Goal: Information Seeking & Learning: Learn about a topic

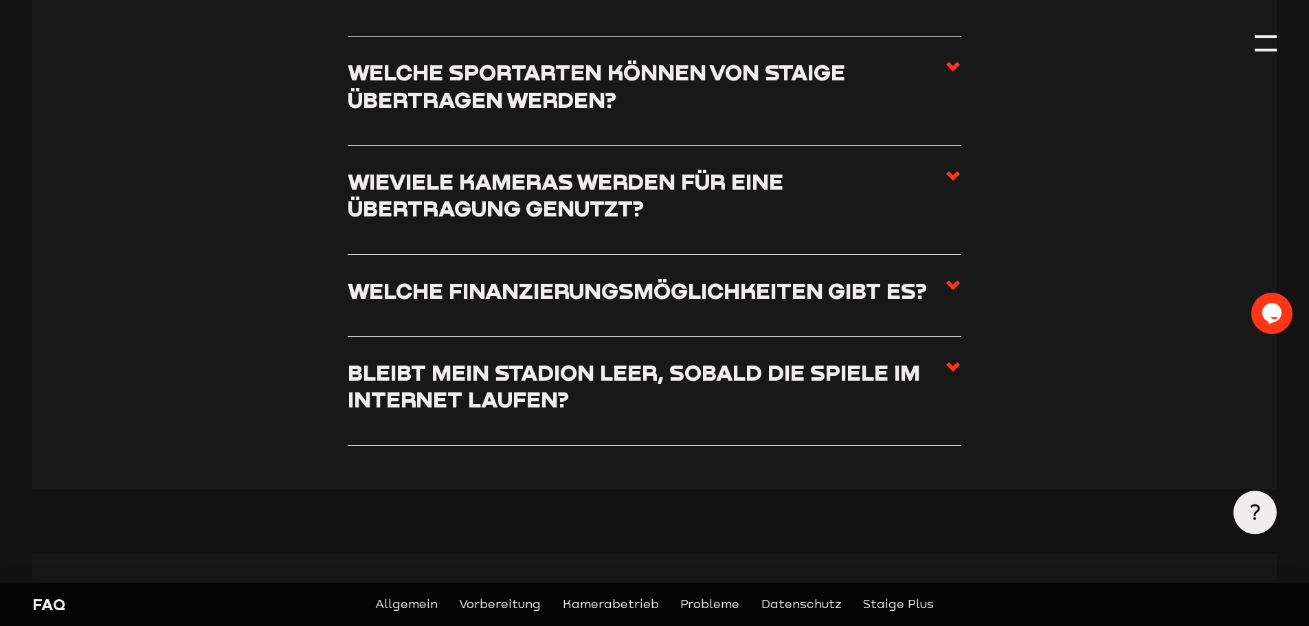
scroll to position [481, 0]
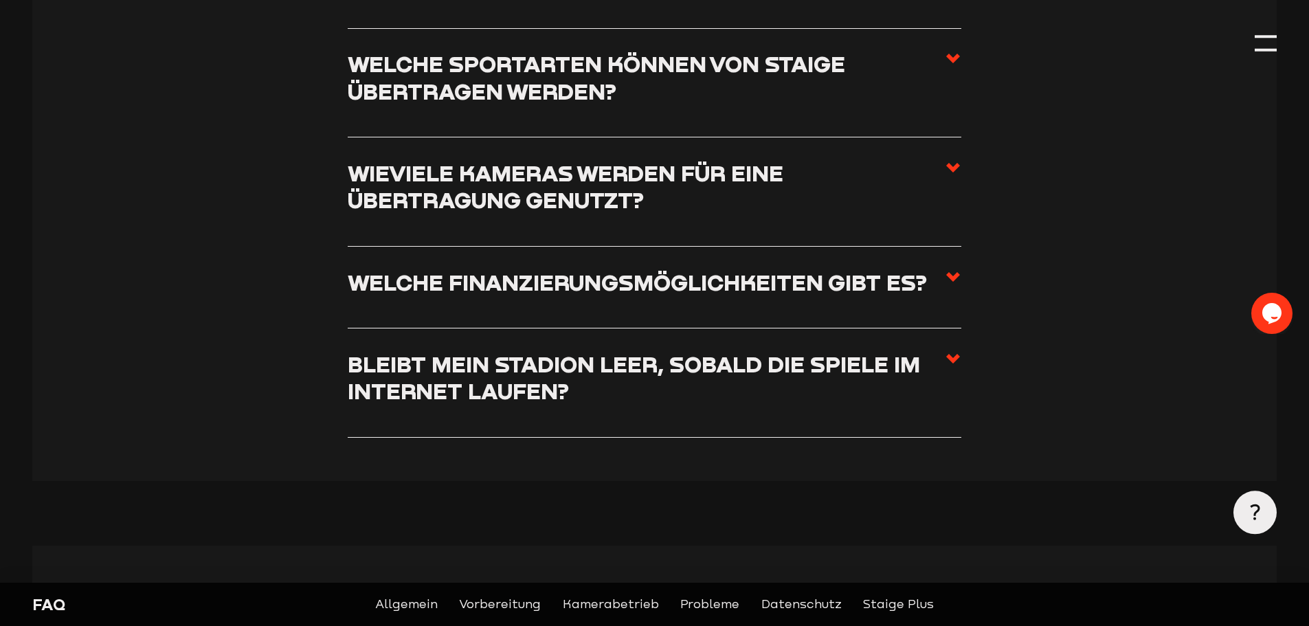
click at [651, 199] on h3 "Wieviele Kameras werden für eine Übertragung genutzt?" at bounding box center [646, 186] width 597 height 54
click at [0, 0] on input "Wieviele Kameras werden für eine Übertragung genutzt?" at bounding box center [0, 0] width 0 height 0
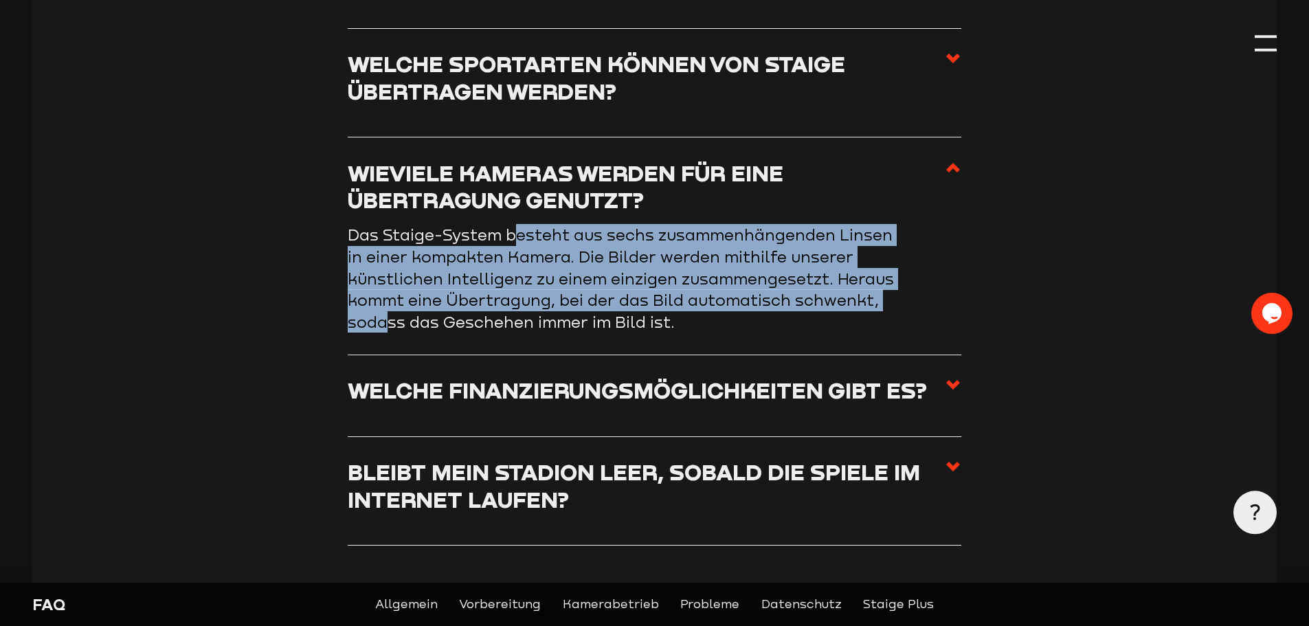
drag, startPoint x: 518, startPoint y: 240, endPoint x: 619, endPoint y: 329, distance: 134.3
click at [619, 329] on span "Das Staige-System besteht aus sechs zusammenhängenden Linsen in einer kompakten…" at bounding box center [621, 277] width 546 height 105
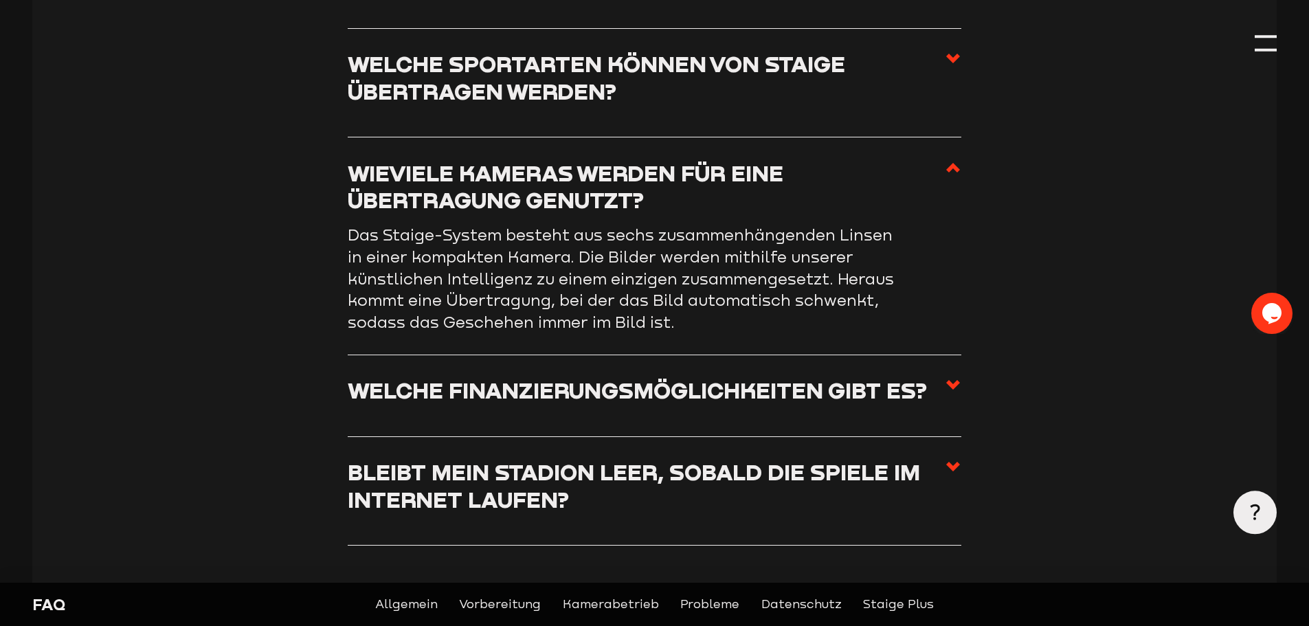
click at [517, 333] on p "Das Staige-System besteht aus sechs zusammenhängenden Linsen in einer kompakten…" at bounding box center [623, 278] width 550 height 109
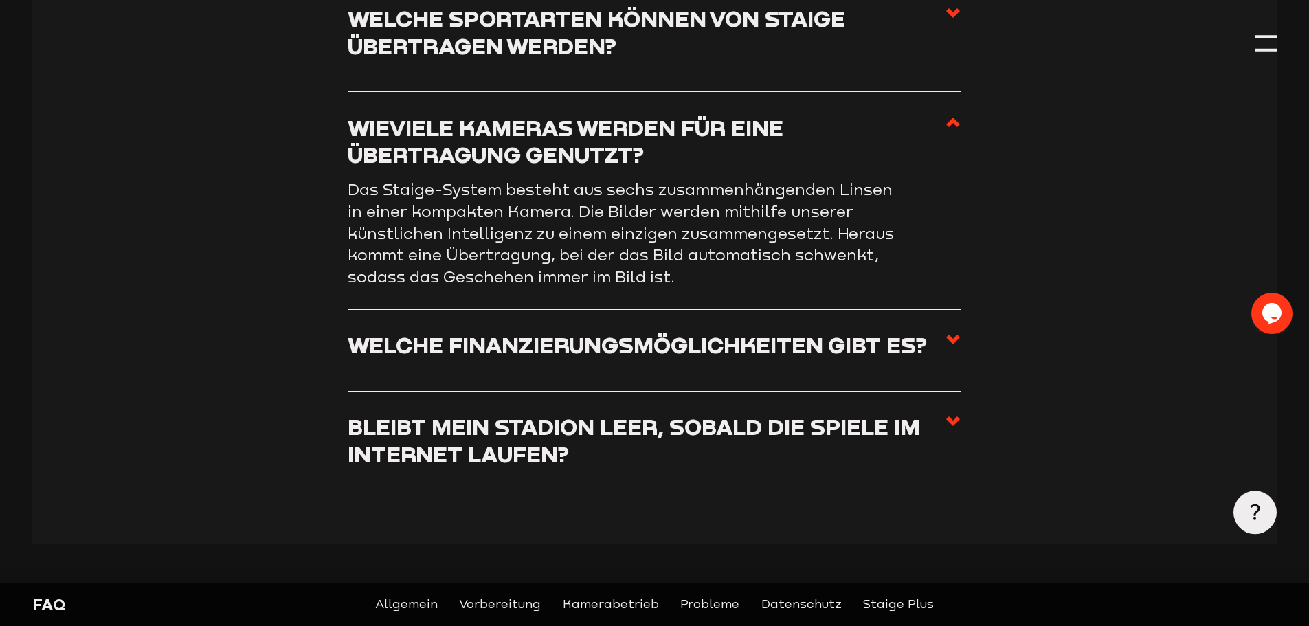
scroll to position [550, 0]
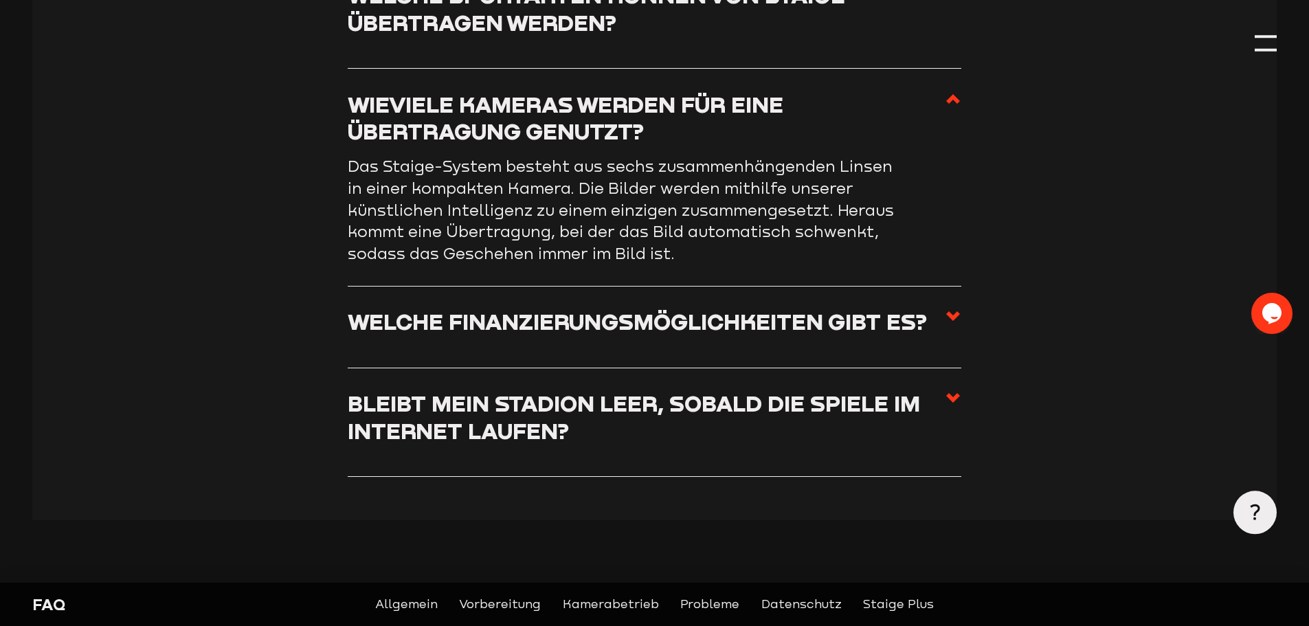
click at [412, 335] on h3 "Welche Finanzierungsmöglichkeiten gibt es?" at bounding box center [637, 321] width 579 height 27
click at [0, 0] on input "Welche Finanzierungsmöglichkeiten gibt es?" at bounding box center [0, 0] width 0 height 0
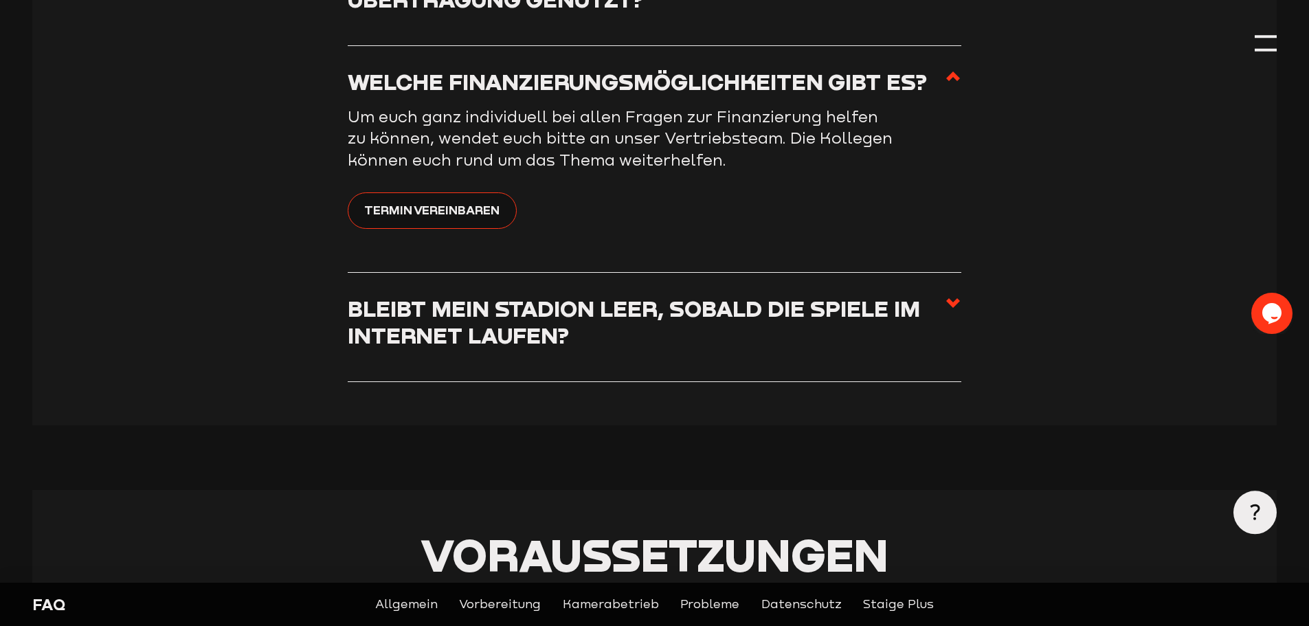
scroll to position [687, 0]
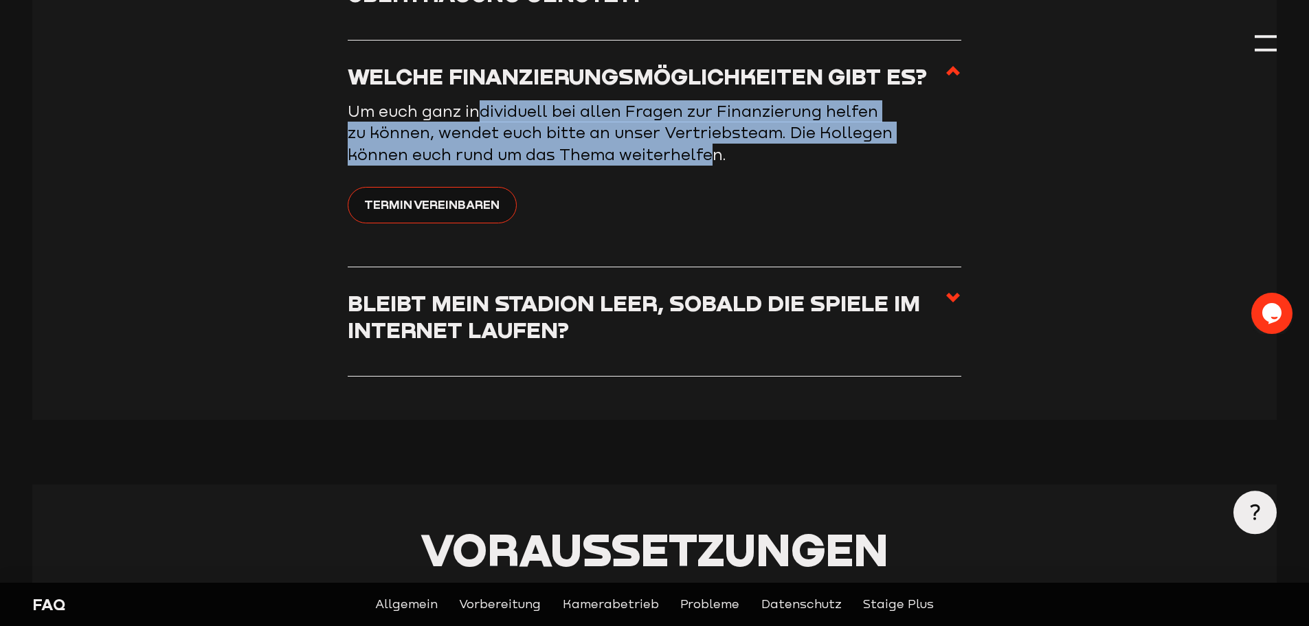
drag, startPoint x: 483, startPoint y: 121, endPoint x: 781, endPoint y: 166, distance: 301.7
click at [781, 166] on p "Um euch ganz individuell bei allen Fragen zur Finanzierung helfen zu können, we…" at bounding box center [623, 132] width 550 height 65
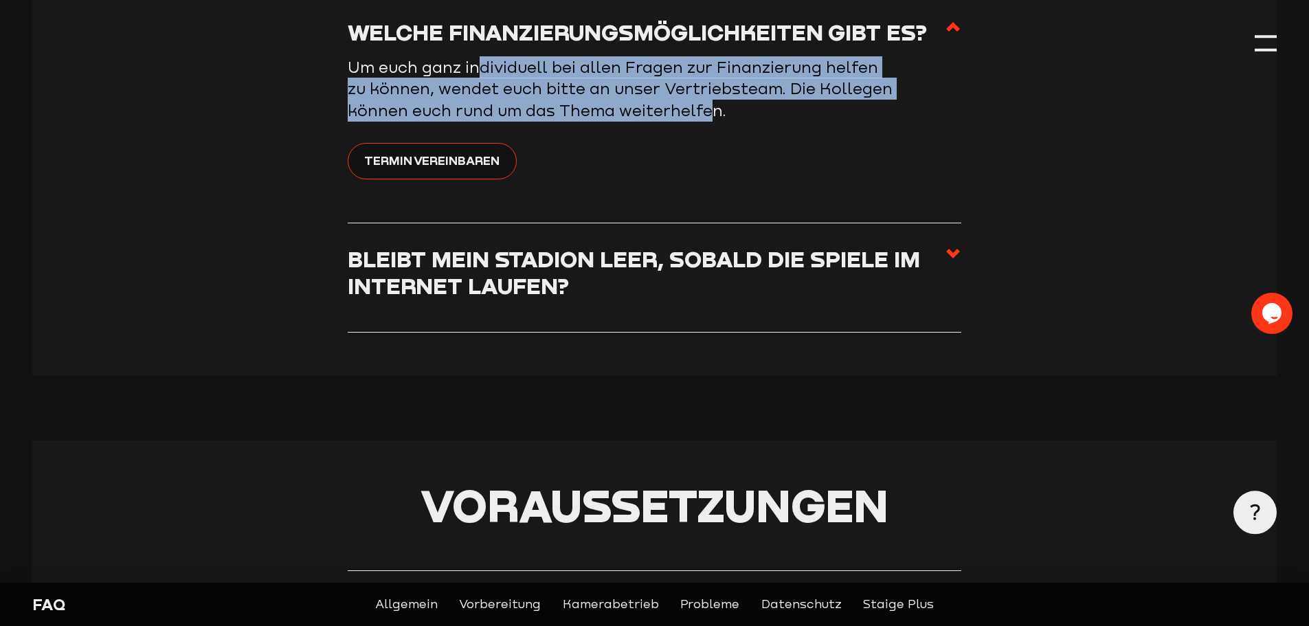
scroll to position [756, 0]
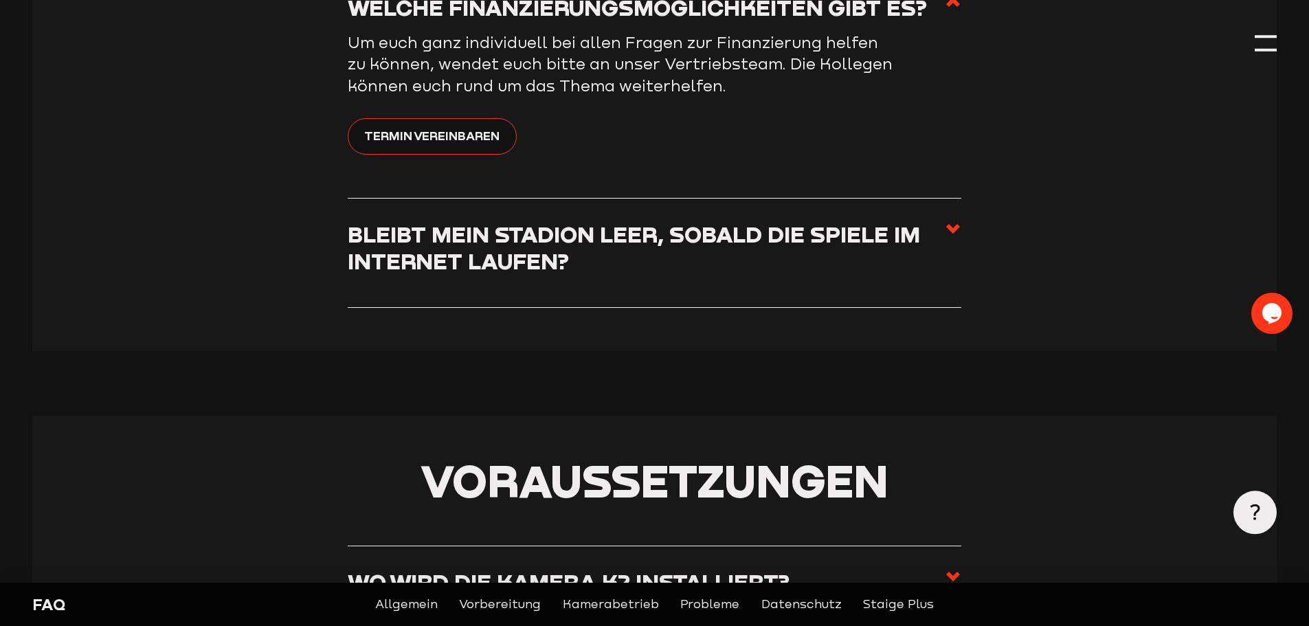
click at [559, 260] on h3 "Bleibt mein Stadion leer, sobald die Spiele im Internet laufen?" at bounding box center [646, 248] width 597 height 54
click at [0, 0] on input "Bleibt mein Stadion leer, sobald die Spiele im Internet laufen?" at bounding box center [0, 0] width 0 height 0
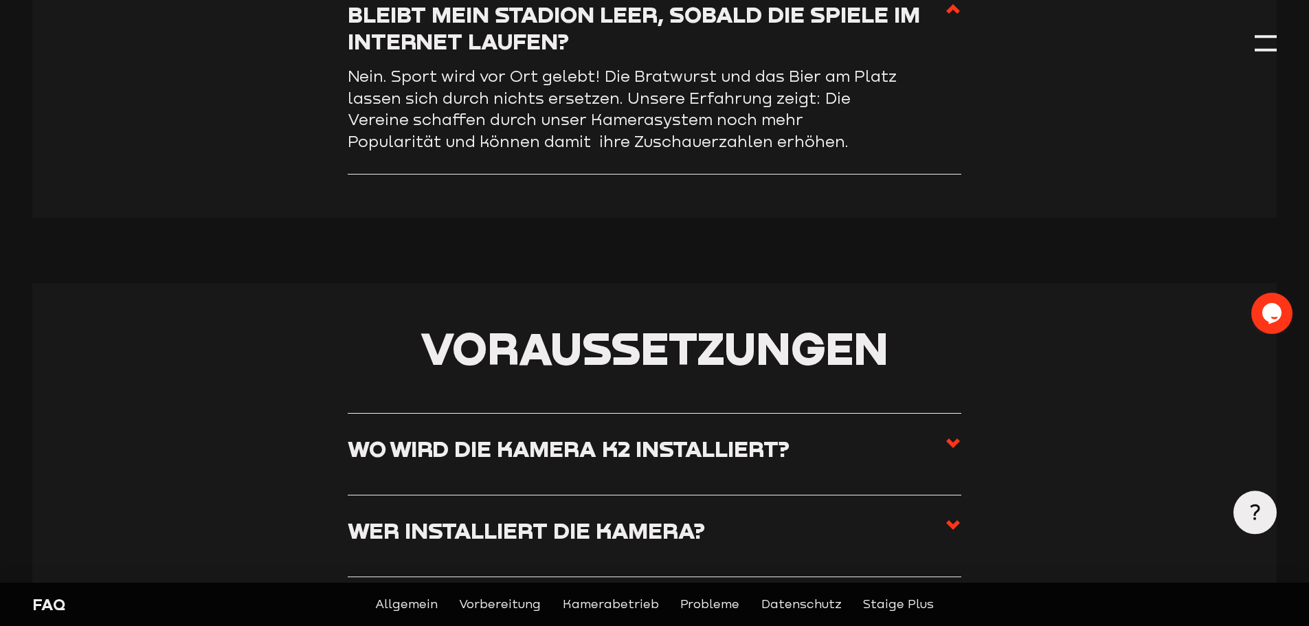
scroll to position [825, 0]
